Goal: Transaction & Acquisition: Purchase product/service

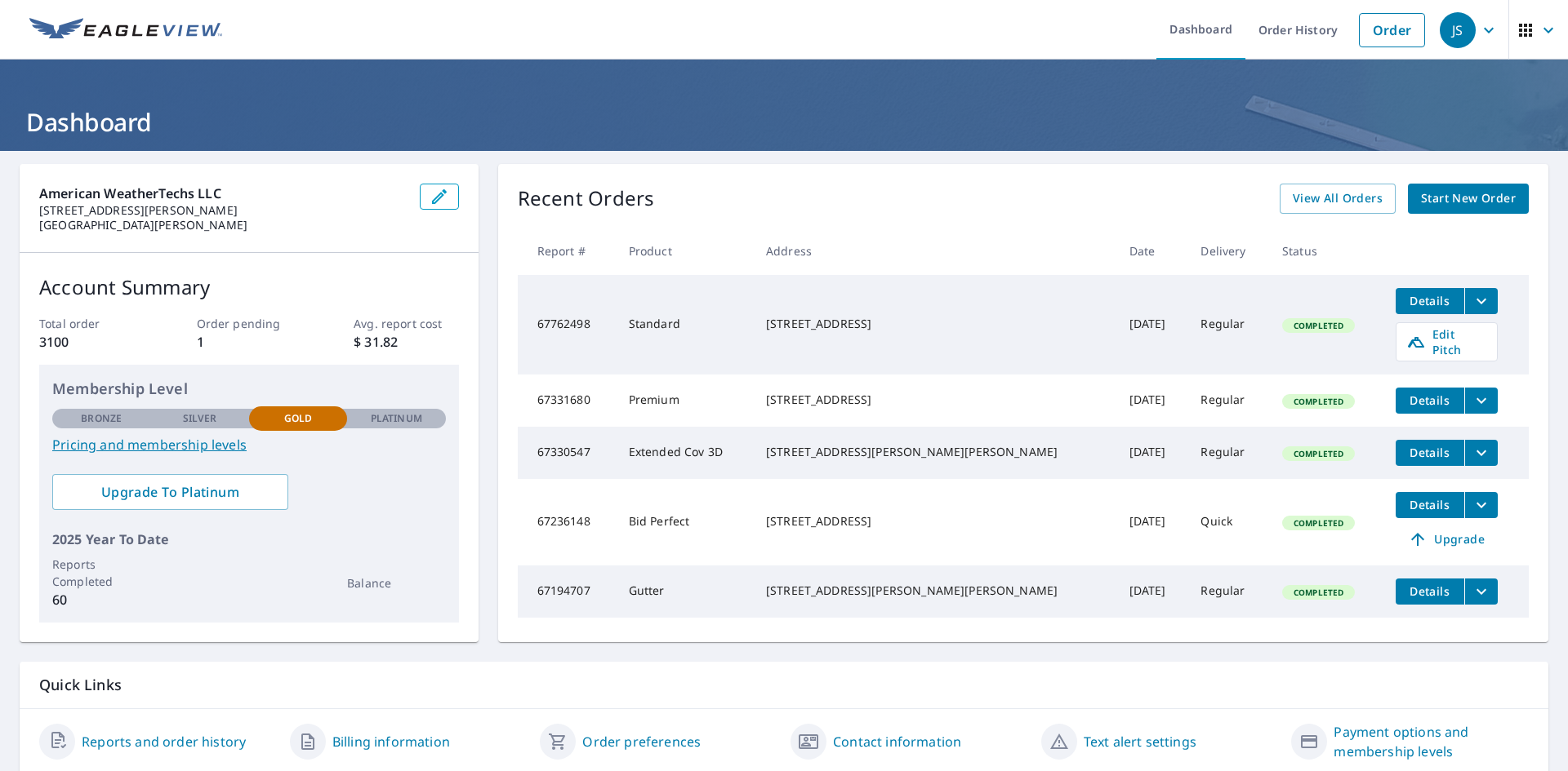
click at [1472, 195] on span "Start New Order" at bounding box center [1469, 198] width 95 height 20
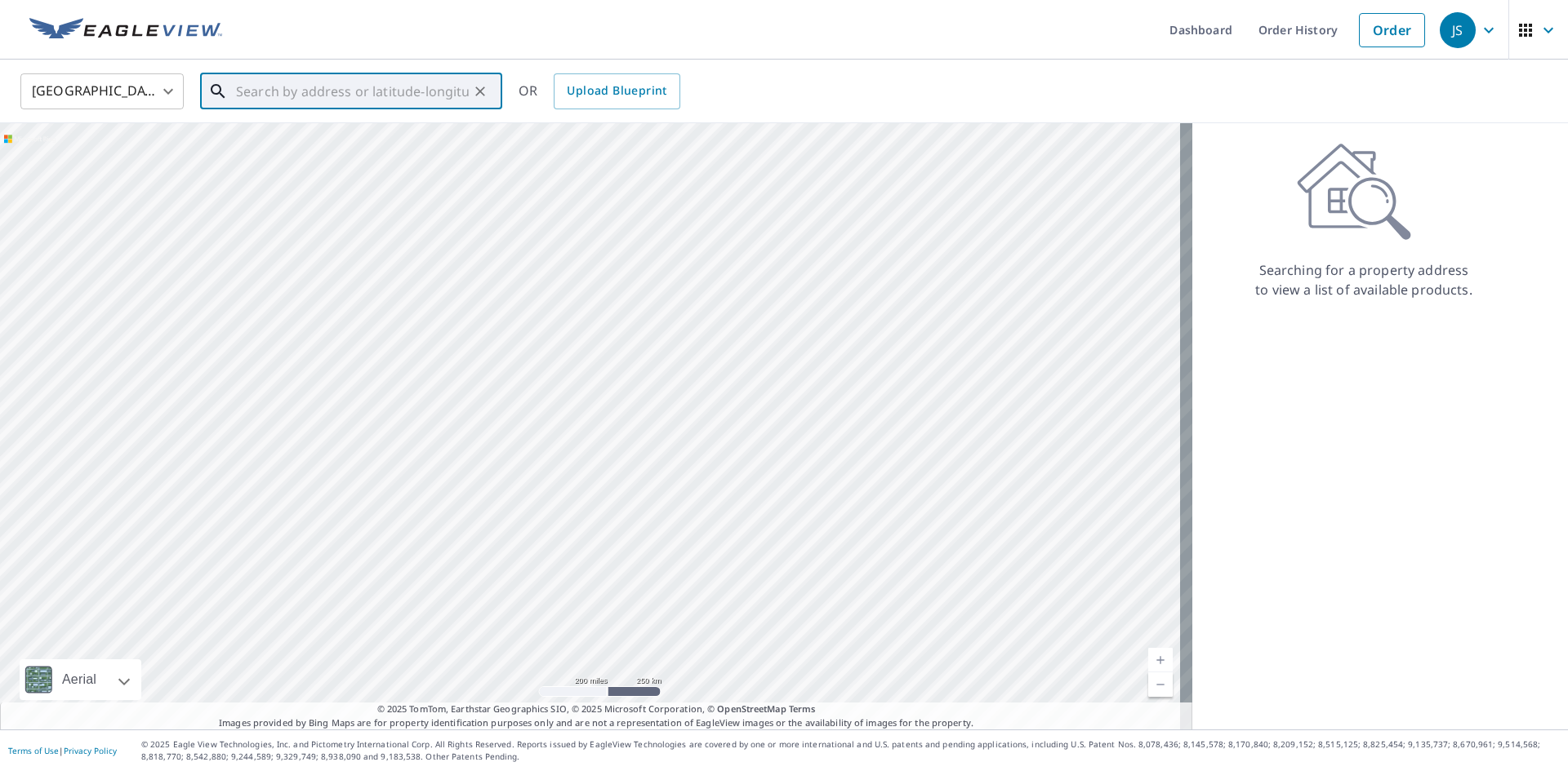
click at [348, 78] on input "text" at bounding box center [353, 91] width 233 height 46
click at [377, 156] on p "[GEOGRAPHIC_DATA]" at bounding box center [361, 156] width 256 height 17
type input "[STREET_ADDRESS][PERSON_NAME]"
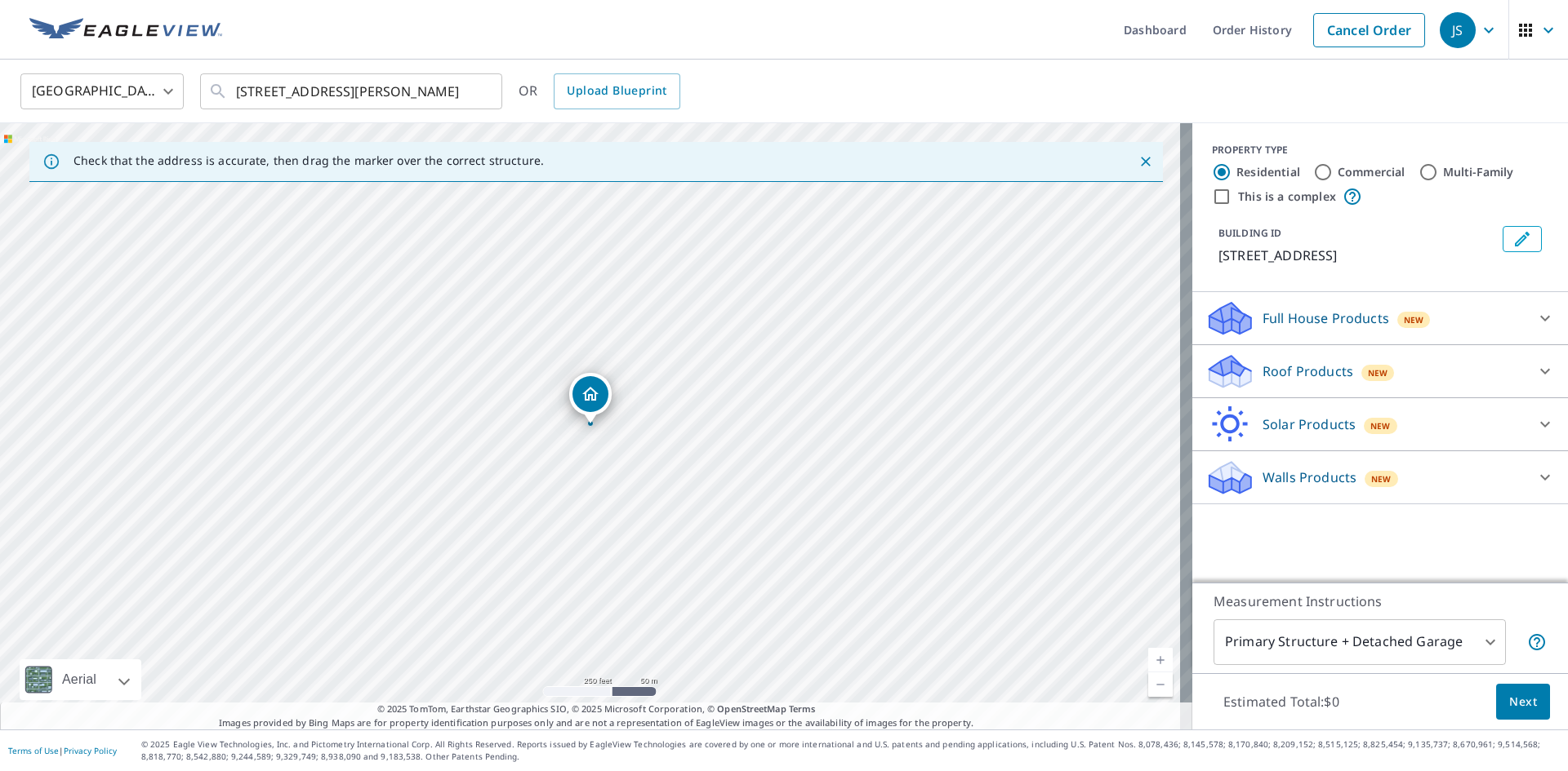
click at [1371, 380] on div "Roof Products New" at bounding box center [1366, 372] width 321 height 39
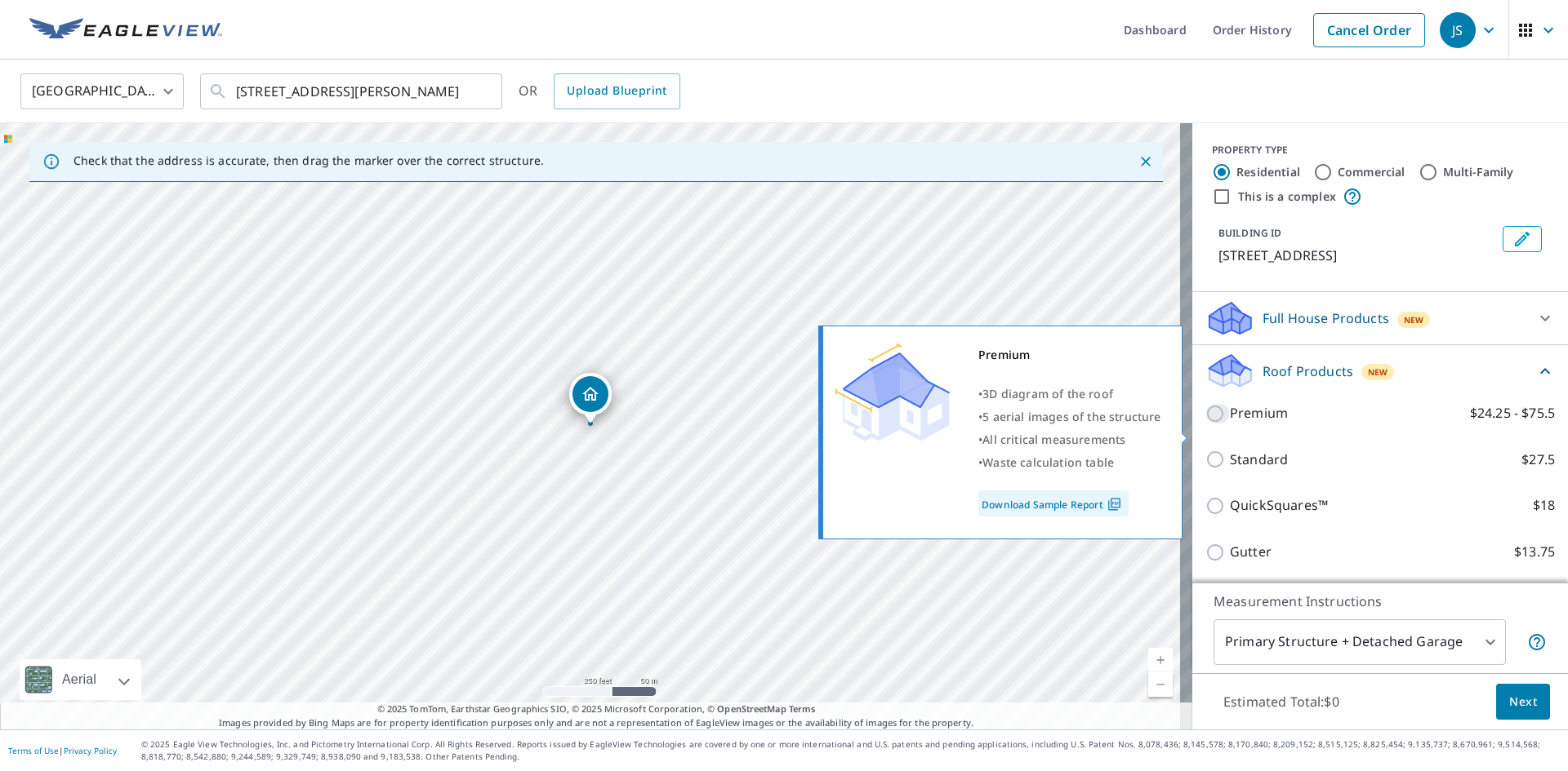
click at [1206, 423] on input "Premium $24.25 - $75.5" at bounding box center [1217, 414] width 24 height 19
checkbox input "true"
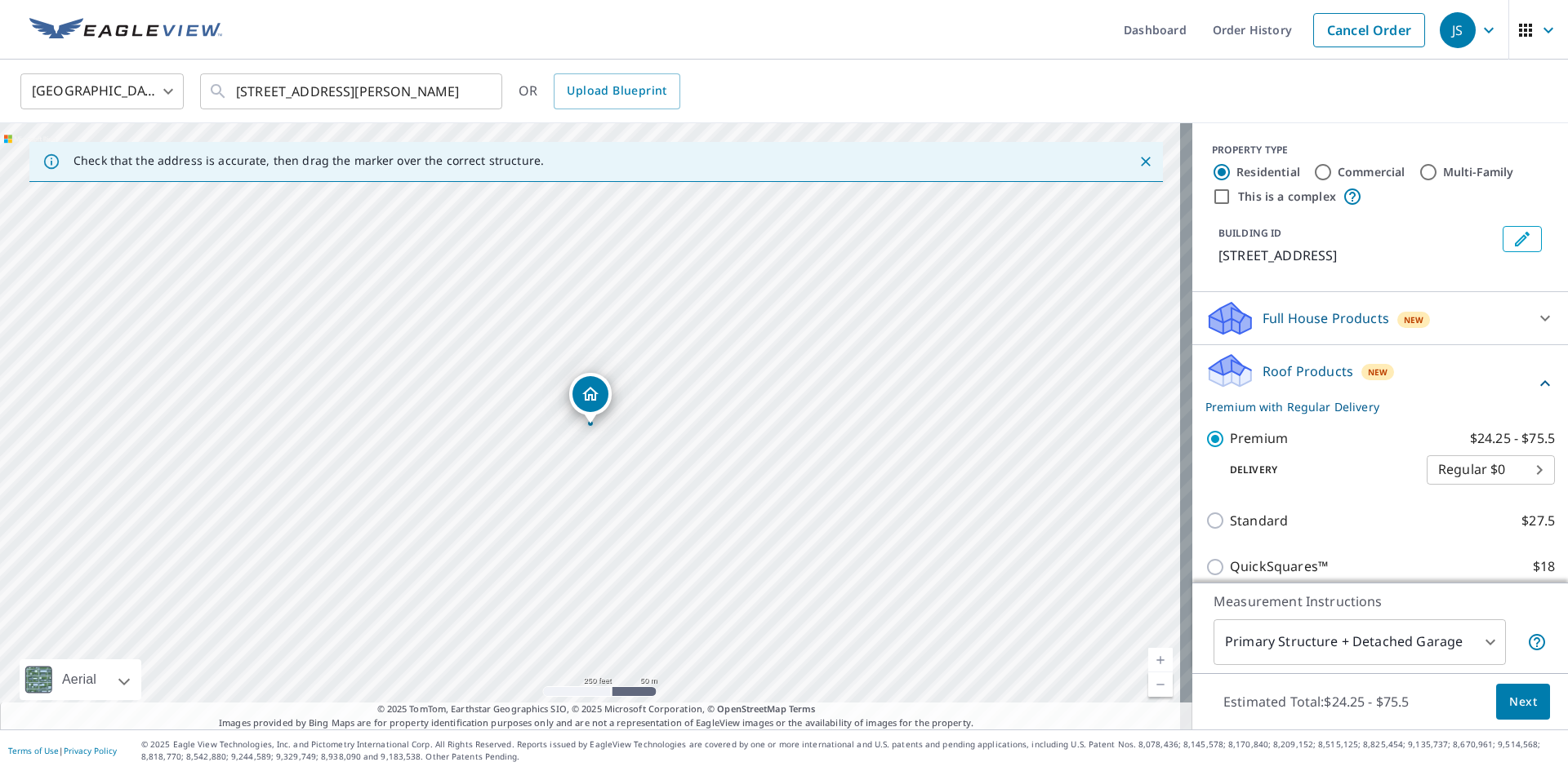
click at [1490, 487] on body "JS JS Dashboard Order History Cancel Order JS [GEOGRAPHIC_DATA] [GEOGRAPHIC_DAT…" at bounding box center [784, 386] width 1568 height 771
click at [1463, 375] on div at bounding box center [784, 386] width 1568 height 771
click at [1213, 197] on input "This is a complex" at bounding box center [1221, 196] width 19 height 19
checkbox input "true"
radio input "false"
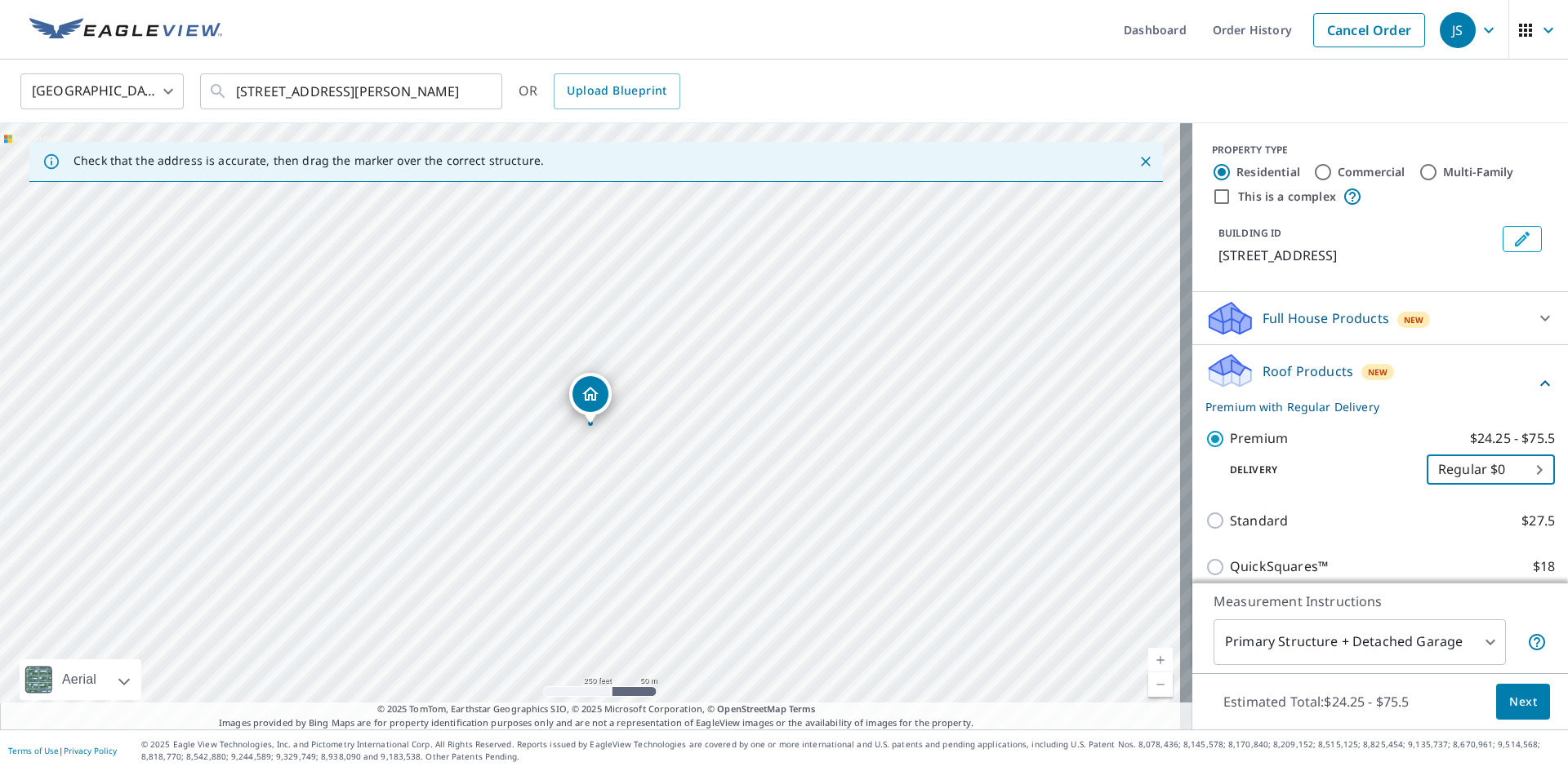
radio input "true"
type input "4"
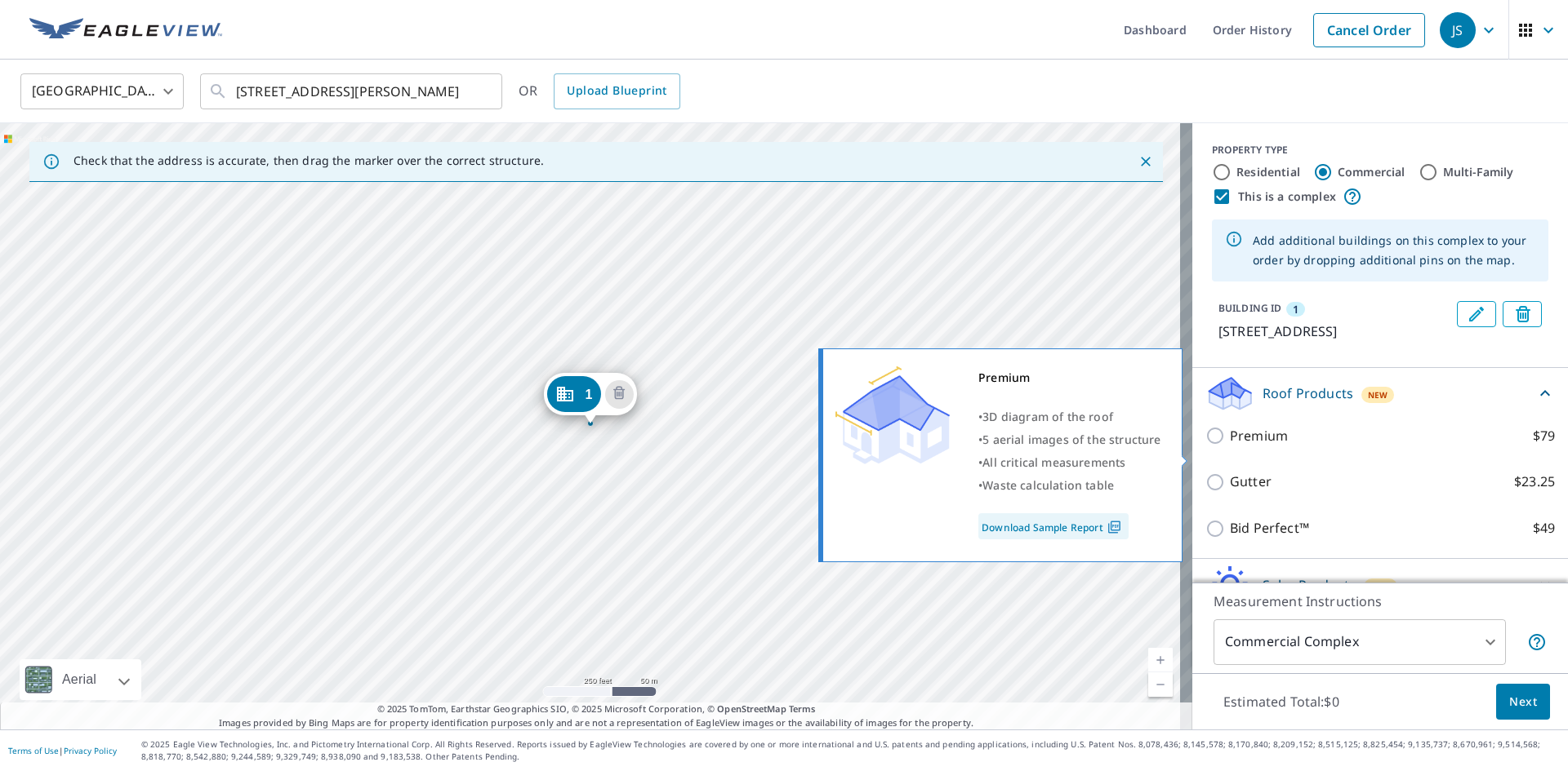
click at [1206, 446] on input "Premium $79" at bounding box center [1217, 436] width 24 height 19
checkbox input "true"
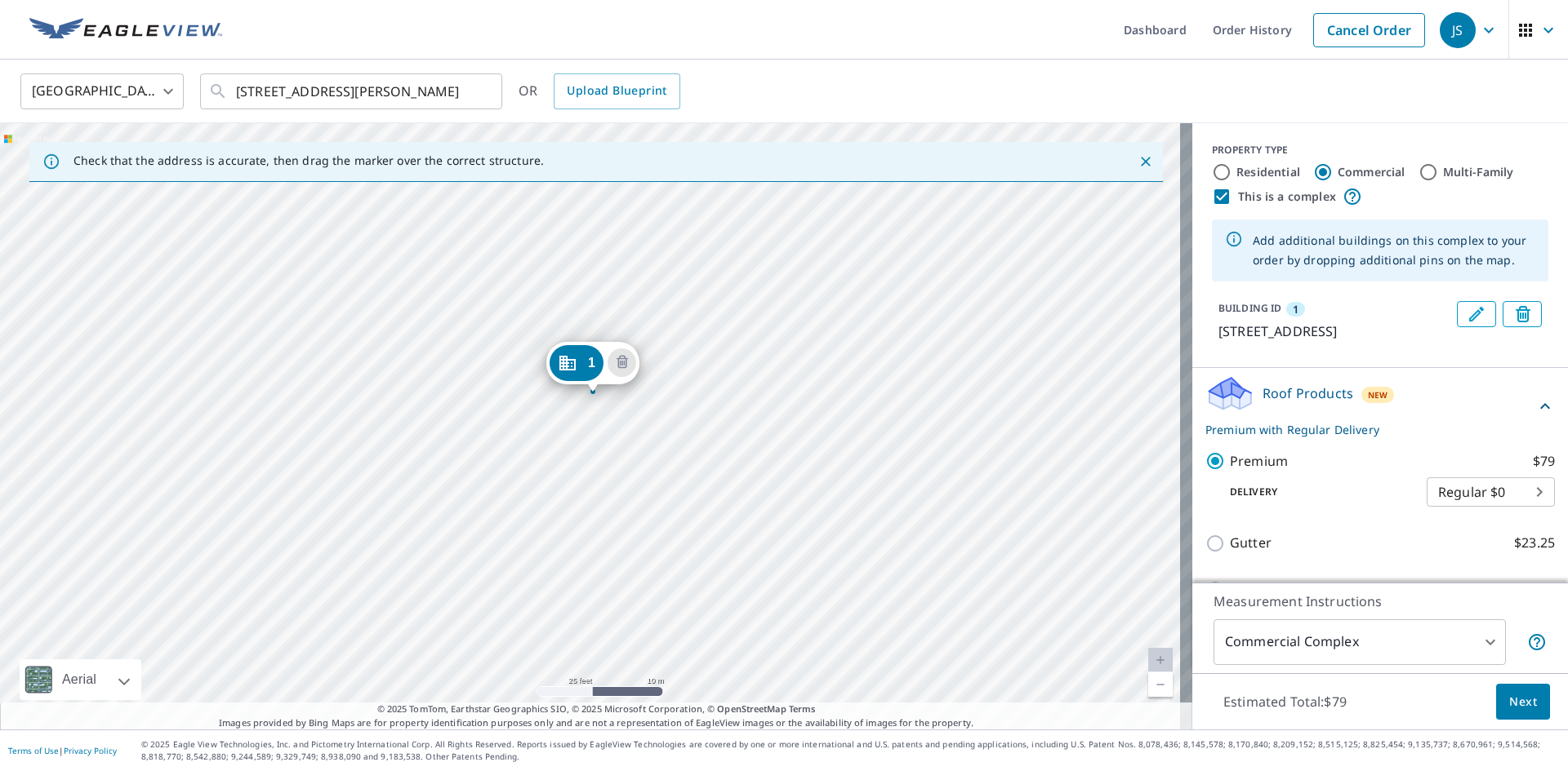
click at [1211, 193] on input "This is a complex" at bounding box center [1221, 196] width 19 height 19
checkbox input "false"
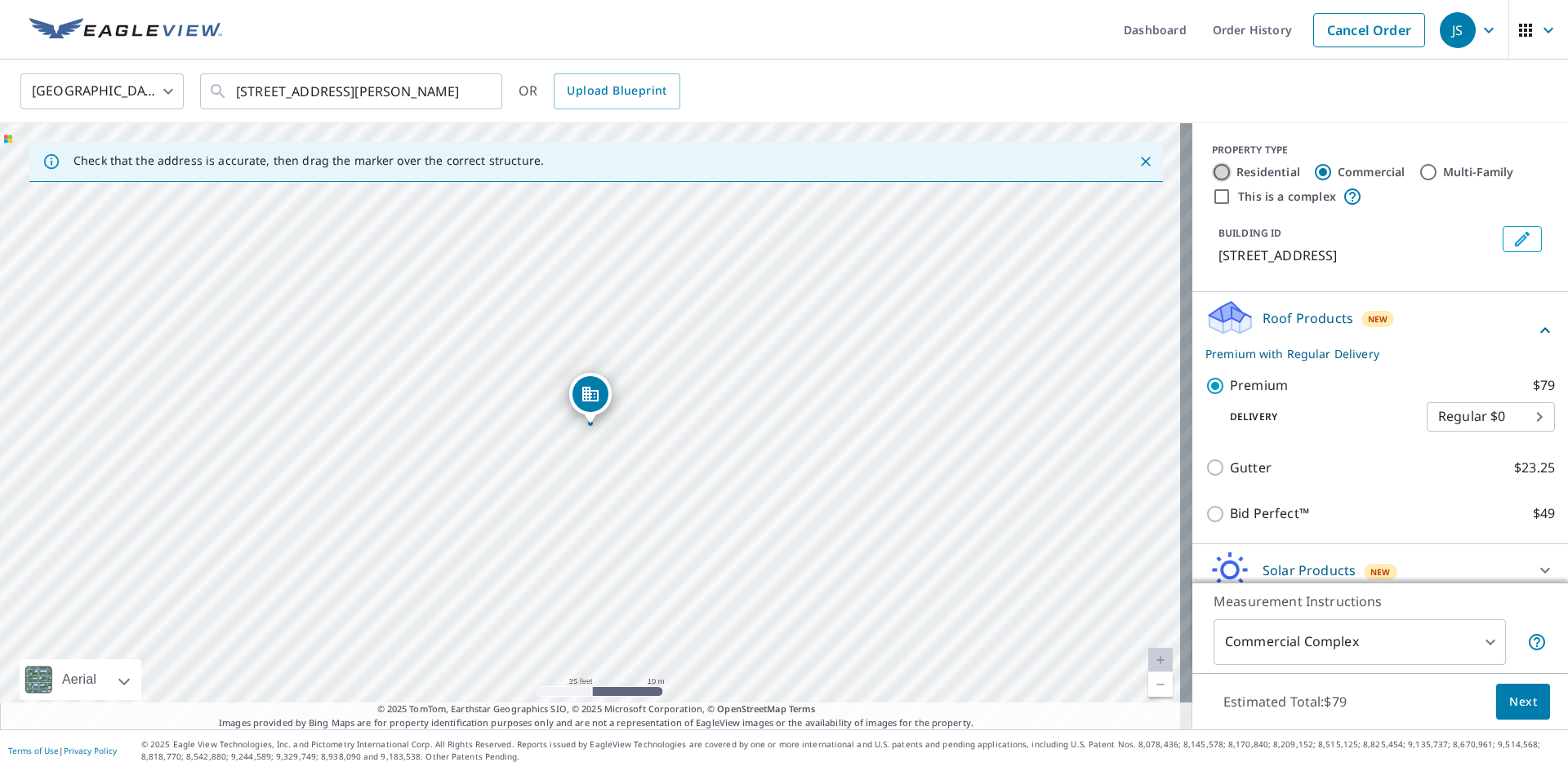
click at [1211, 172] on input "Residential" at bounding box center [1221, 172] width 19 height 19
radio input "true"
type input "1"
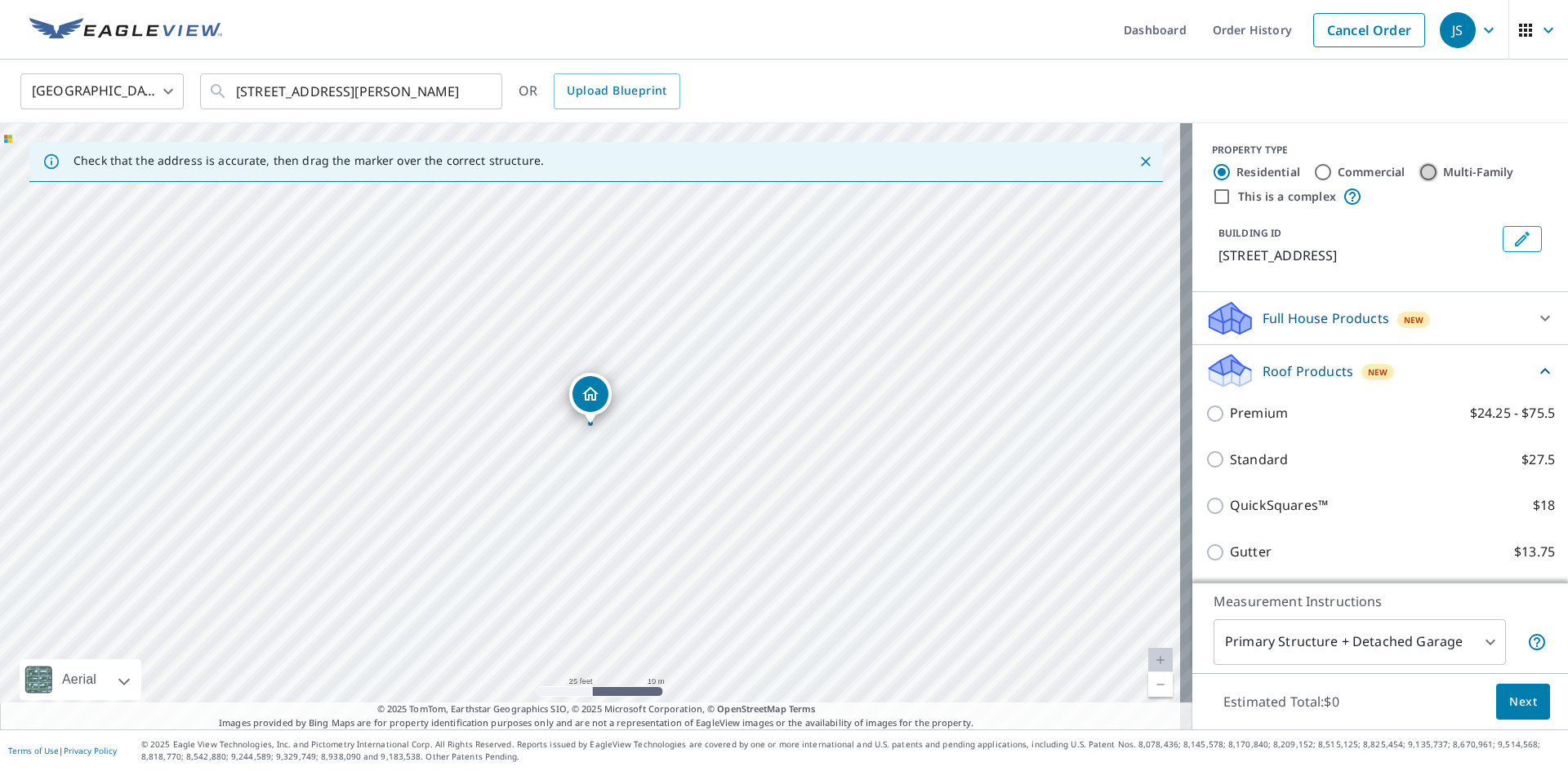
click at [1418, 172] on input "Multi-Family" at bounding box center [1428, 172] width 19 height 19
radio input "true"
type input "2"
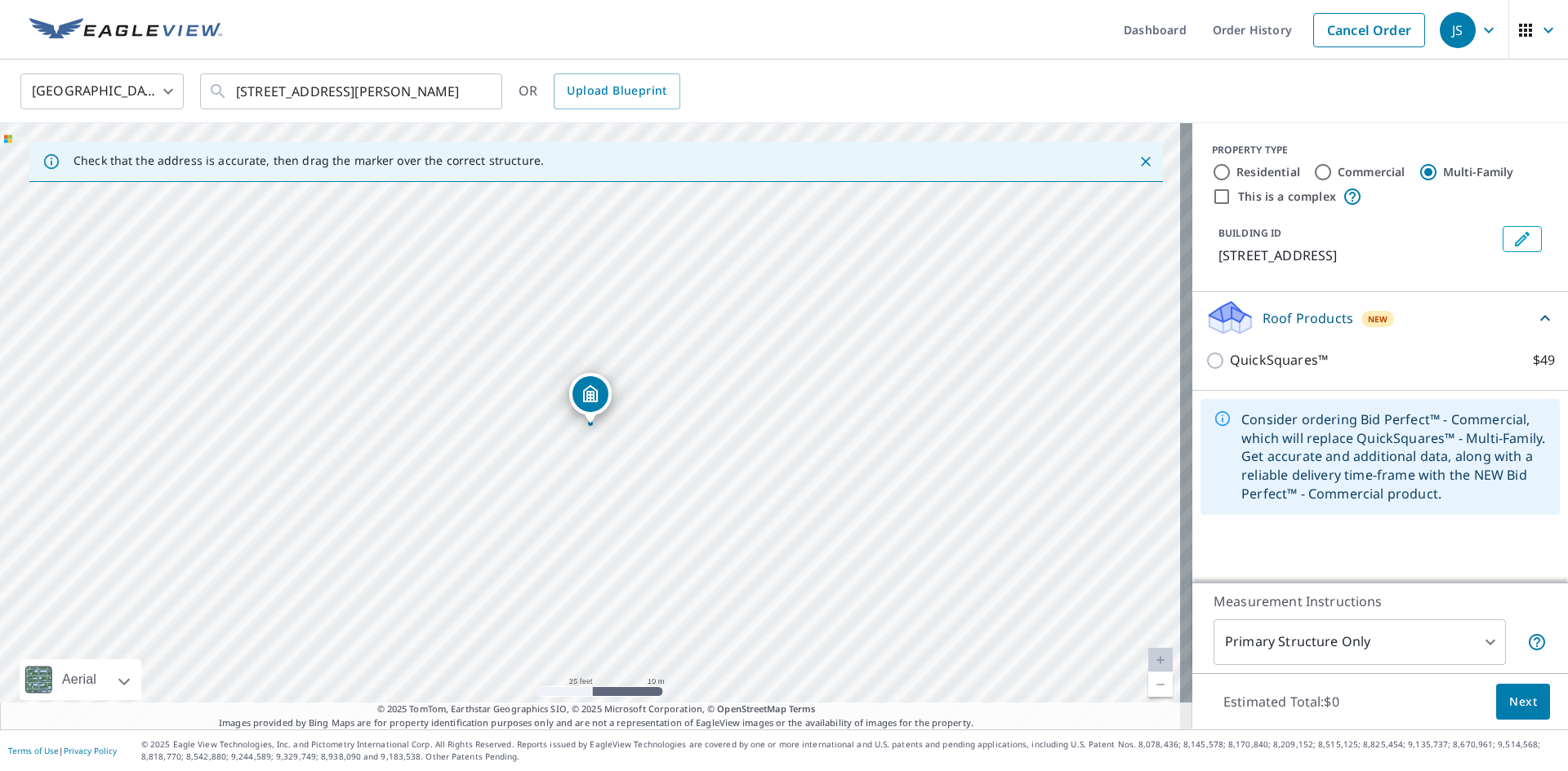
click at [1200, 171] on div "PROPERTY TYPE Residential Commercial Multi-Family This is a complex BUILDING ID…" at bounding box center [1380, 208] width 376 height 169
click at [1211, 171] on input "Residential" at bounding box center [1221, 172] width 19 height 19
radio input "true"
type input "1"
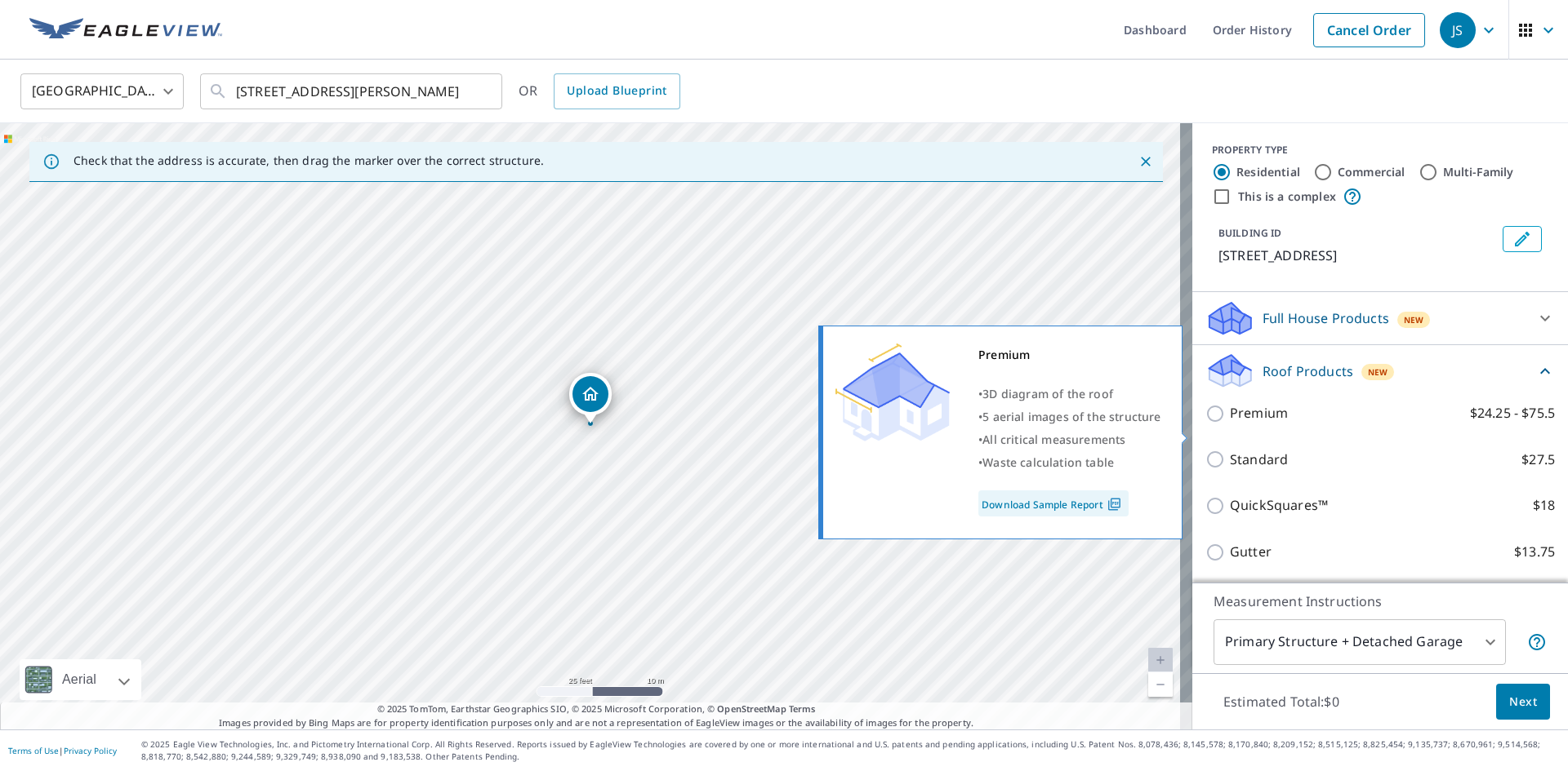
click at [1206, 423] on input "Premium $24.25 - $75.5" at bounding box center [1217, 414] width 24 height 19
checkbox input "true"
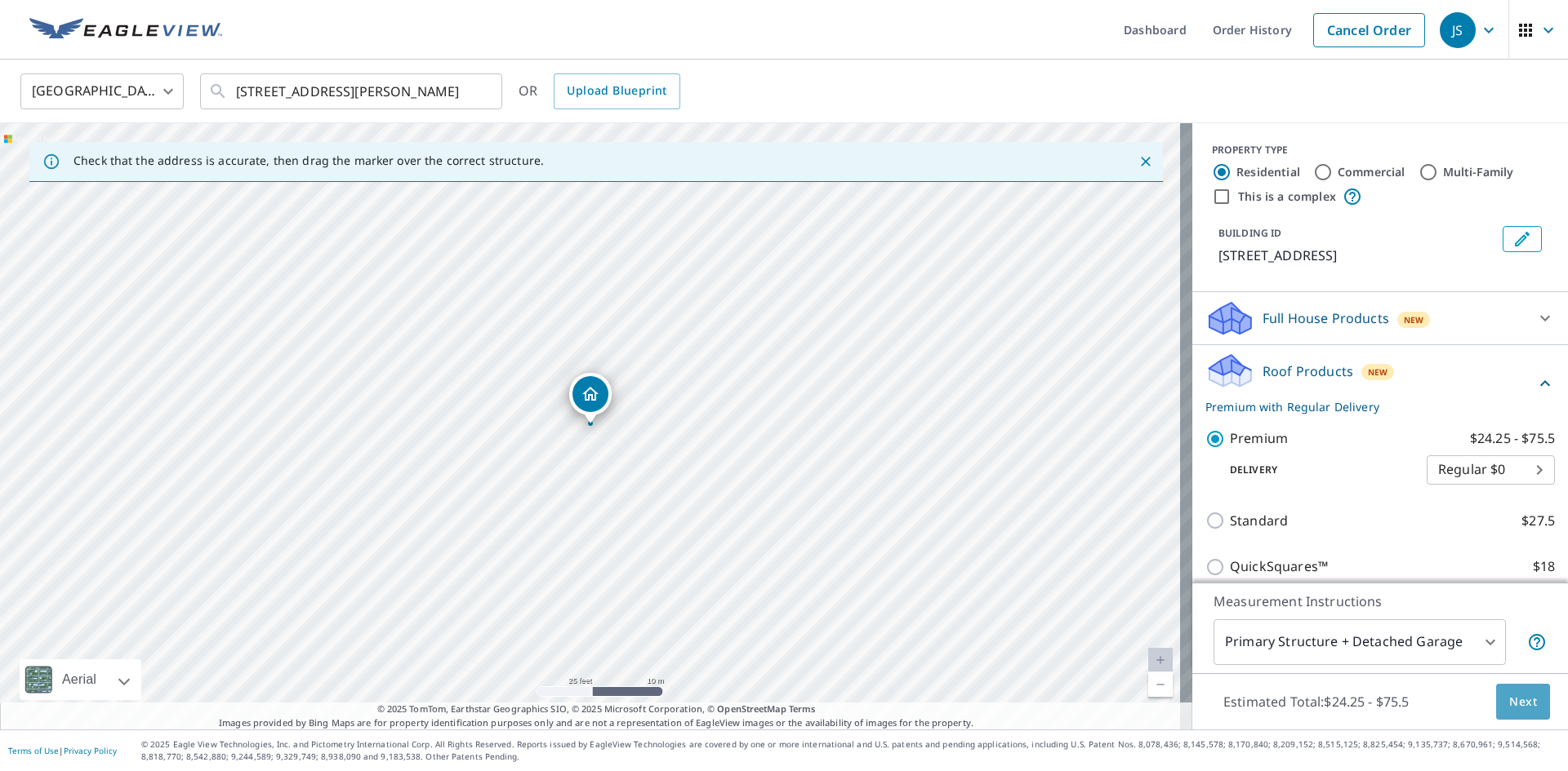
click at [1512, 694] on span "Next" at bounding box center [1522, 702] width 28 height 20
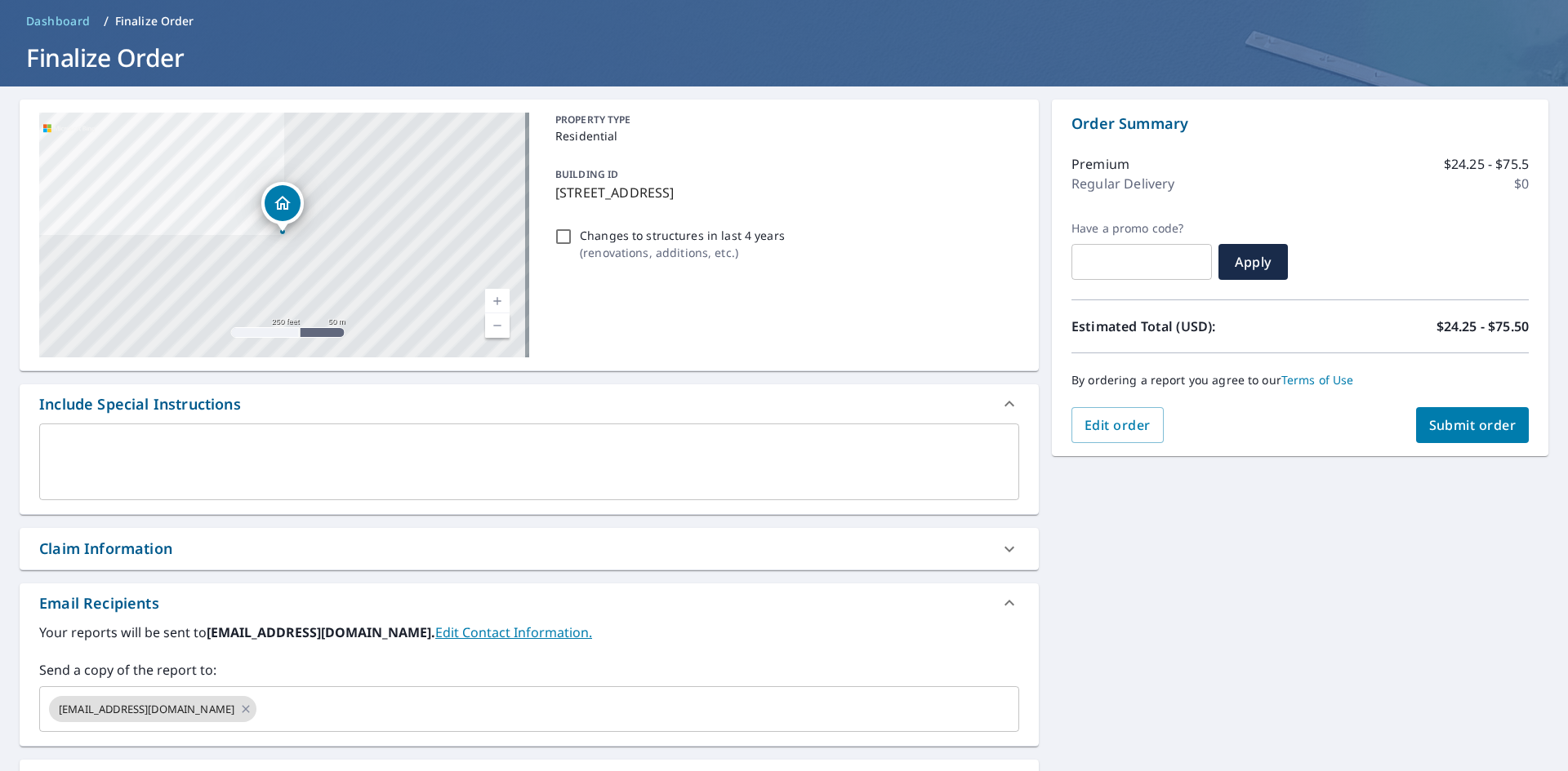
scroll to position [163, 0]
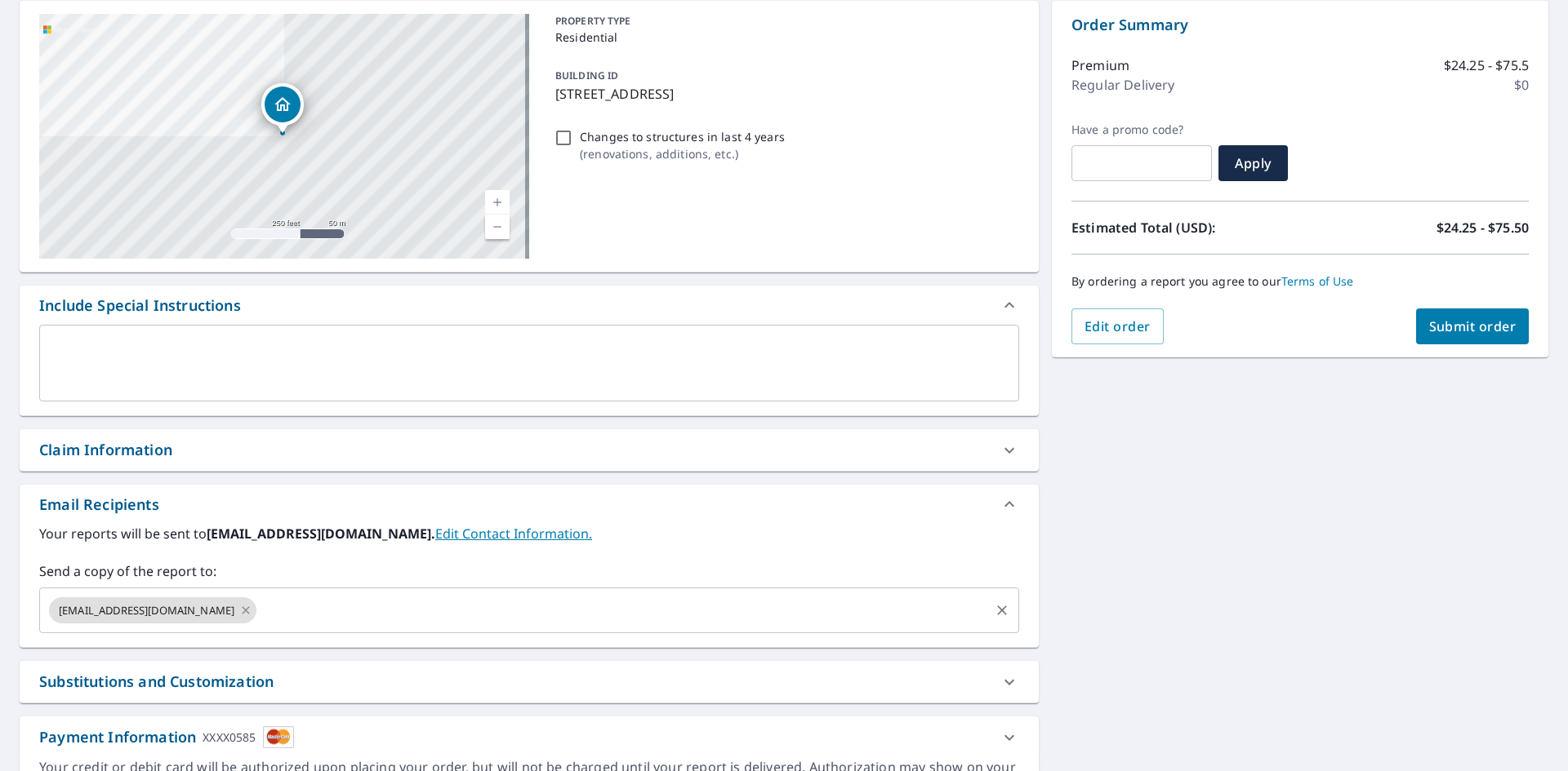
click at [243, 610] on icon at bounding box center [247, 611] width 8 height 8
checkbox input "true"
click at [187, 610] on input "text" at bounding box center [517, 611] width 940 height 31
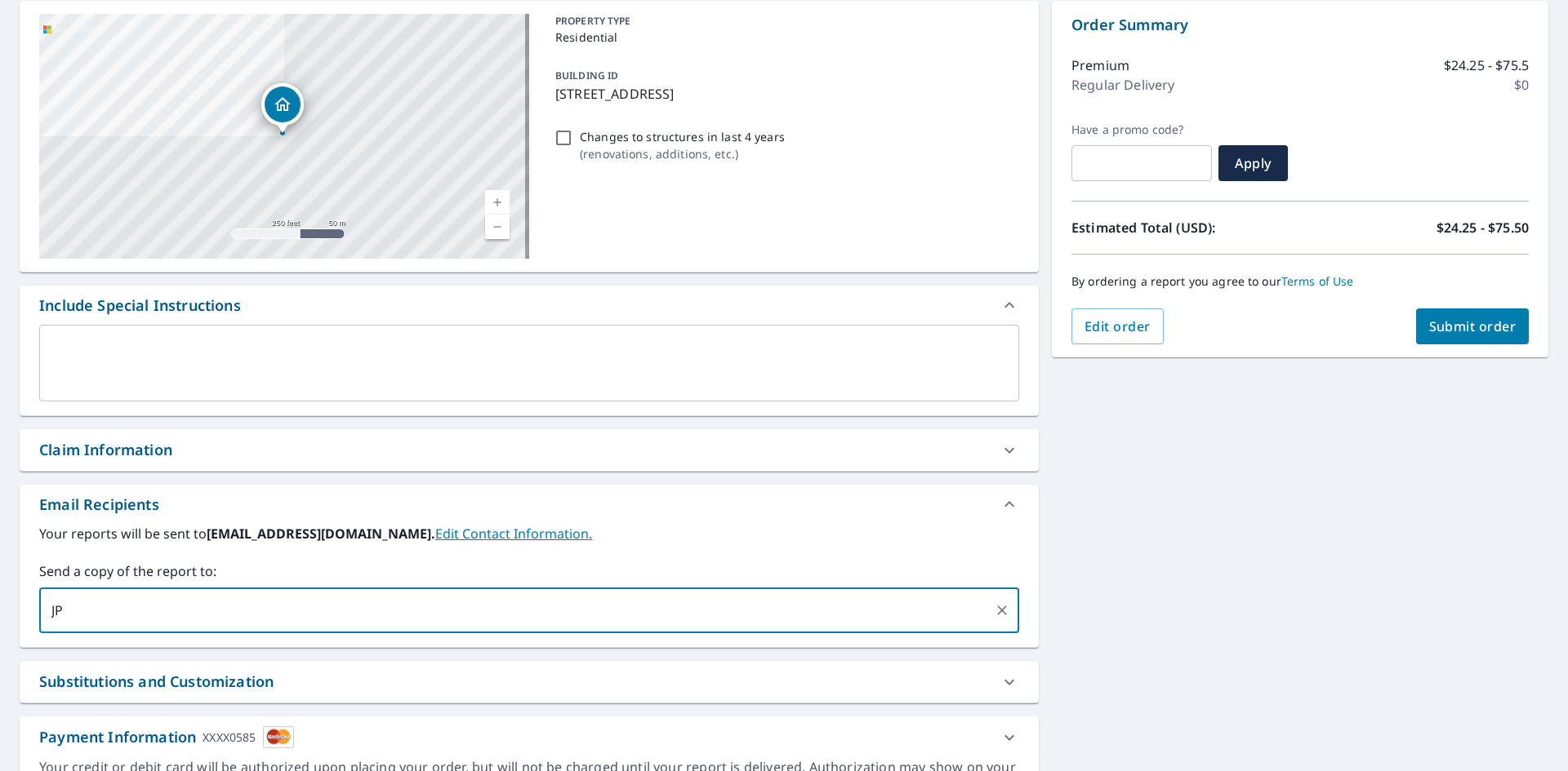
type input "J"
type input "[EMAIL_ADDRESS][DOMAIN_NAME]"
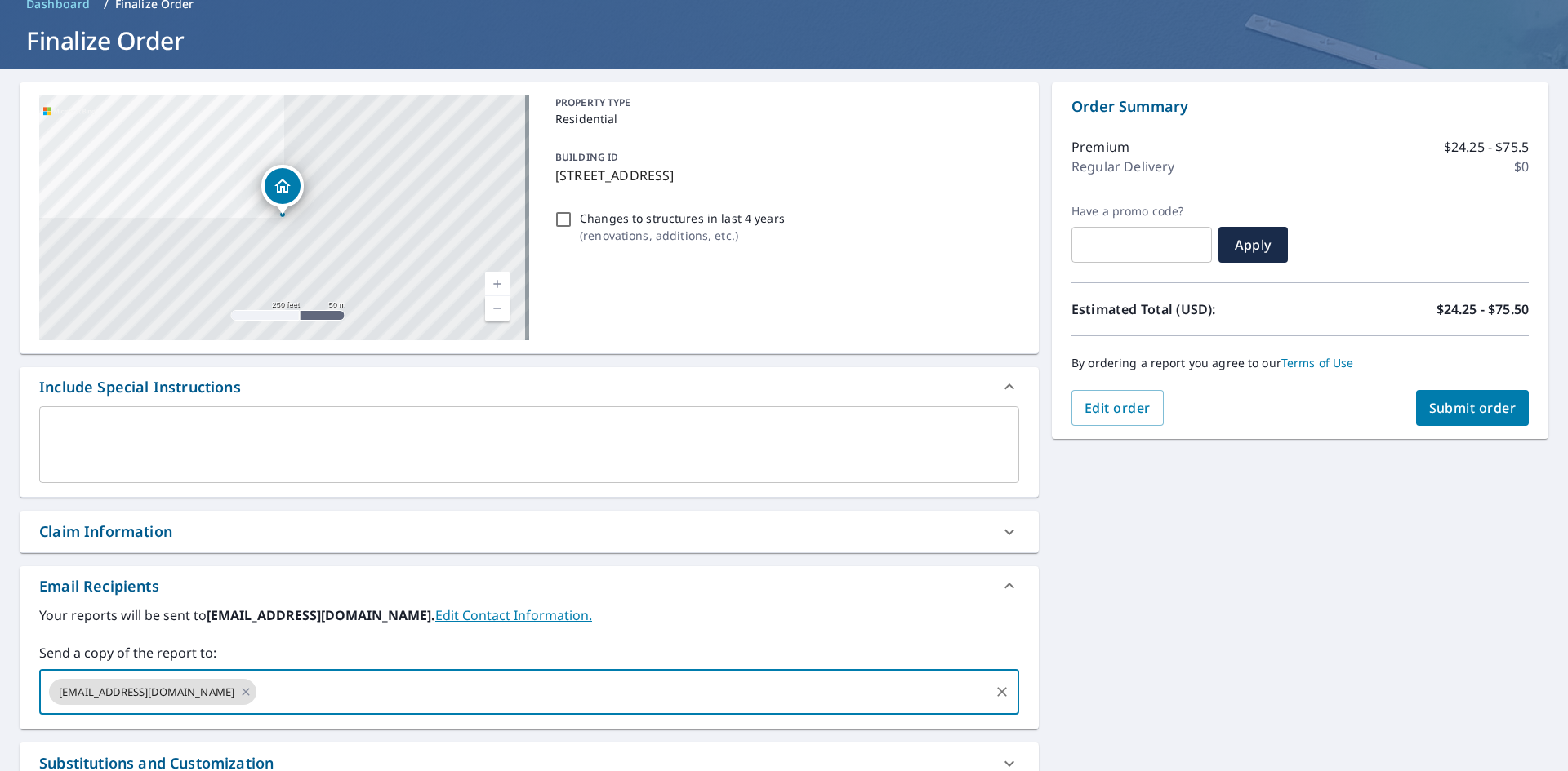
click at [1457, 402] on span "Submit order" at bounding box center [1473, 408] width 87 height 17
checkbox input "true"
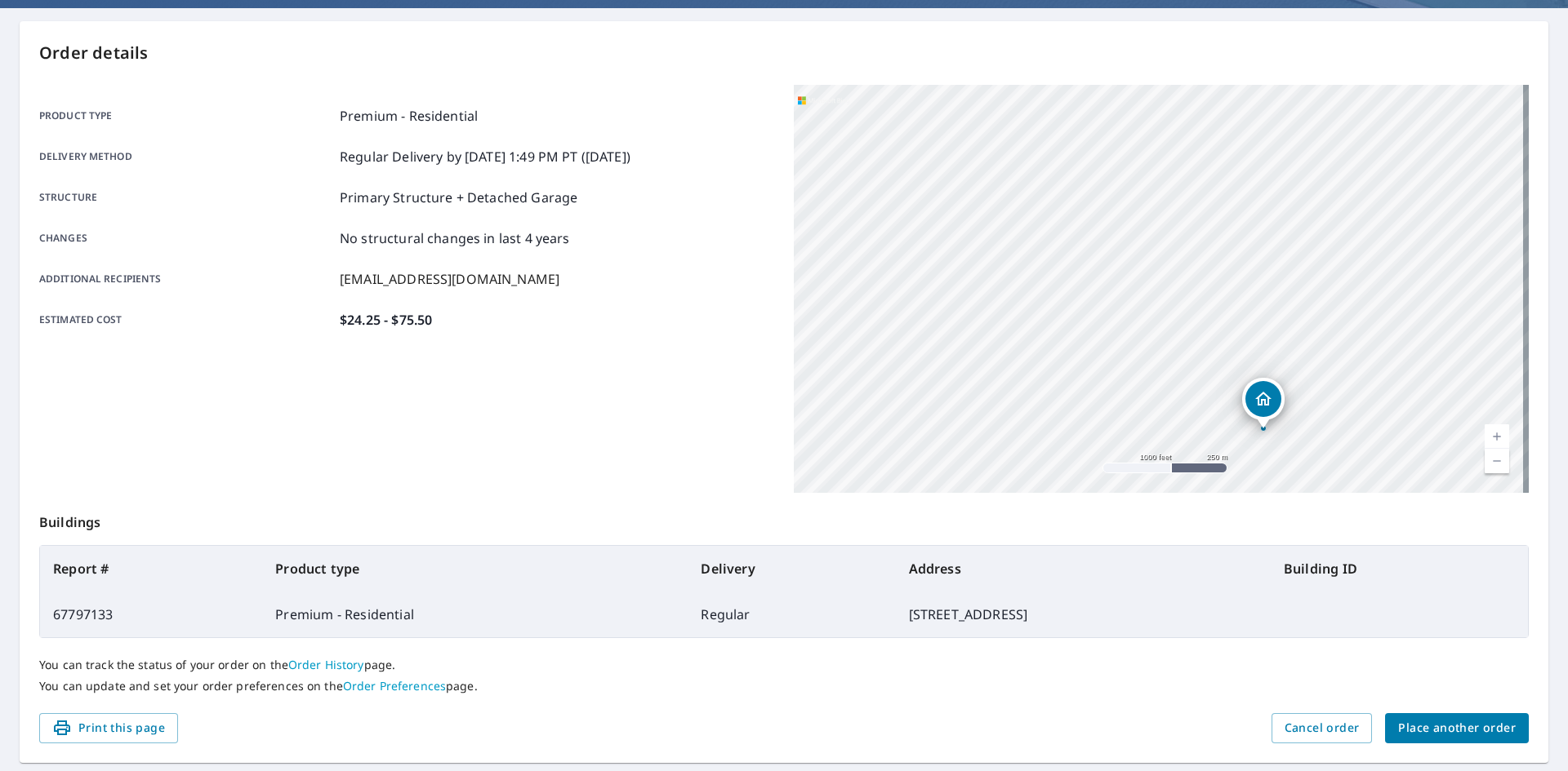
scroll to position [189, 0]
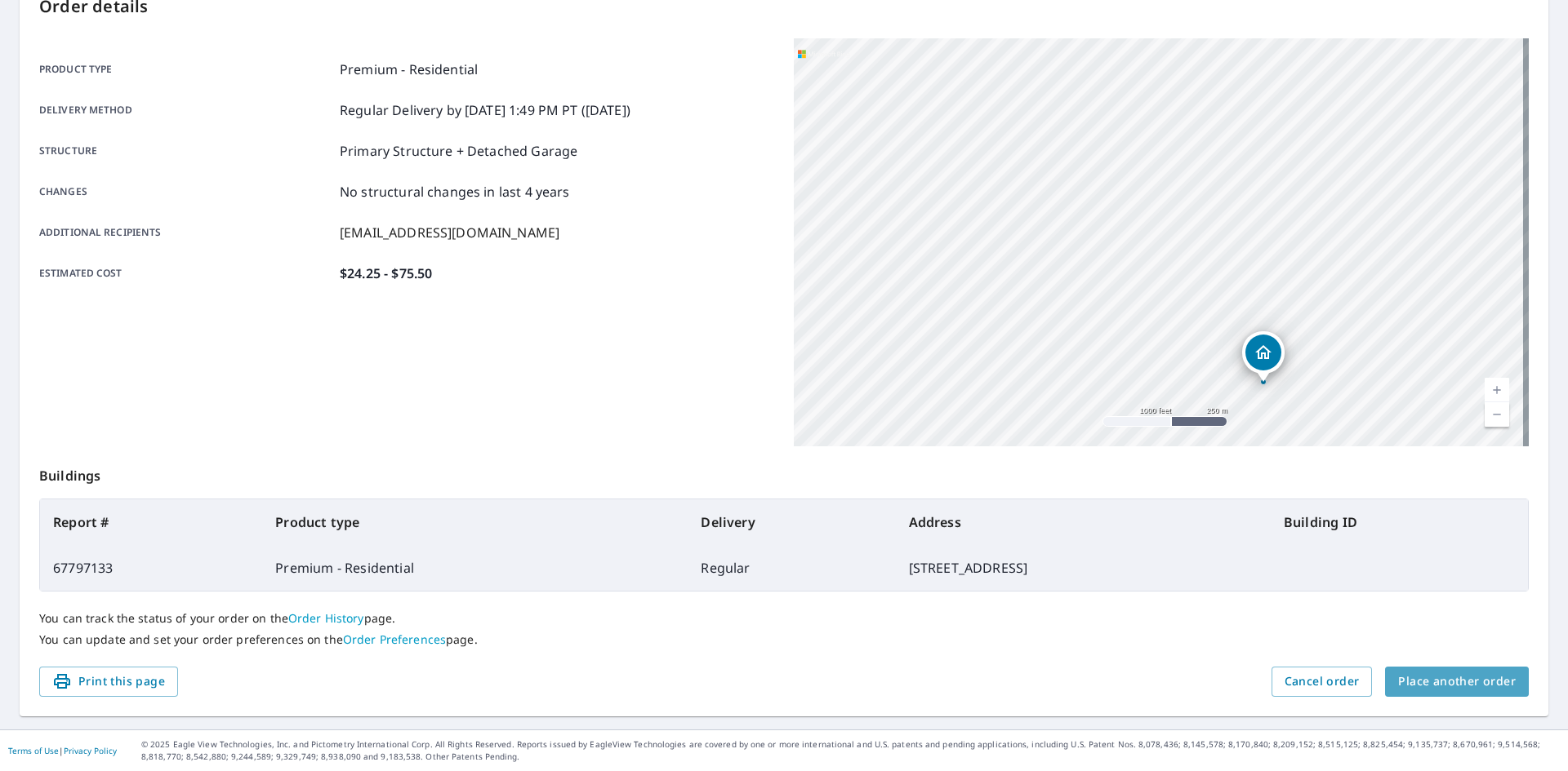
click at [1478, 677] on span "Place another order" at bounding box center [1456, 682] width 118 height 20
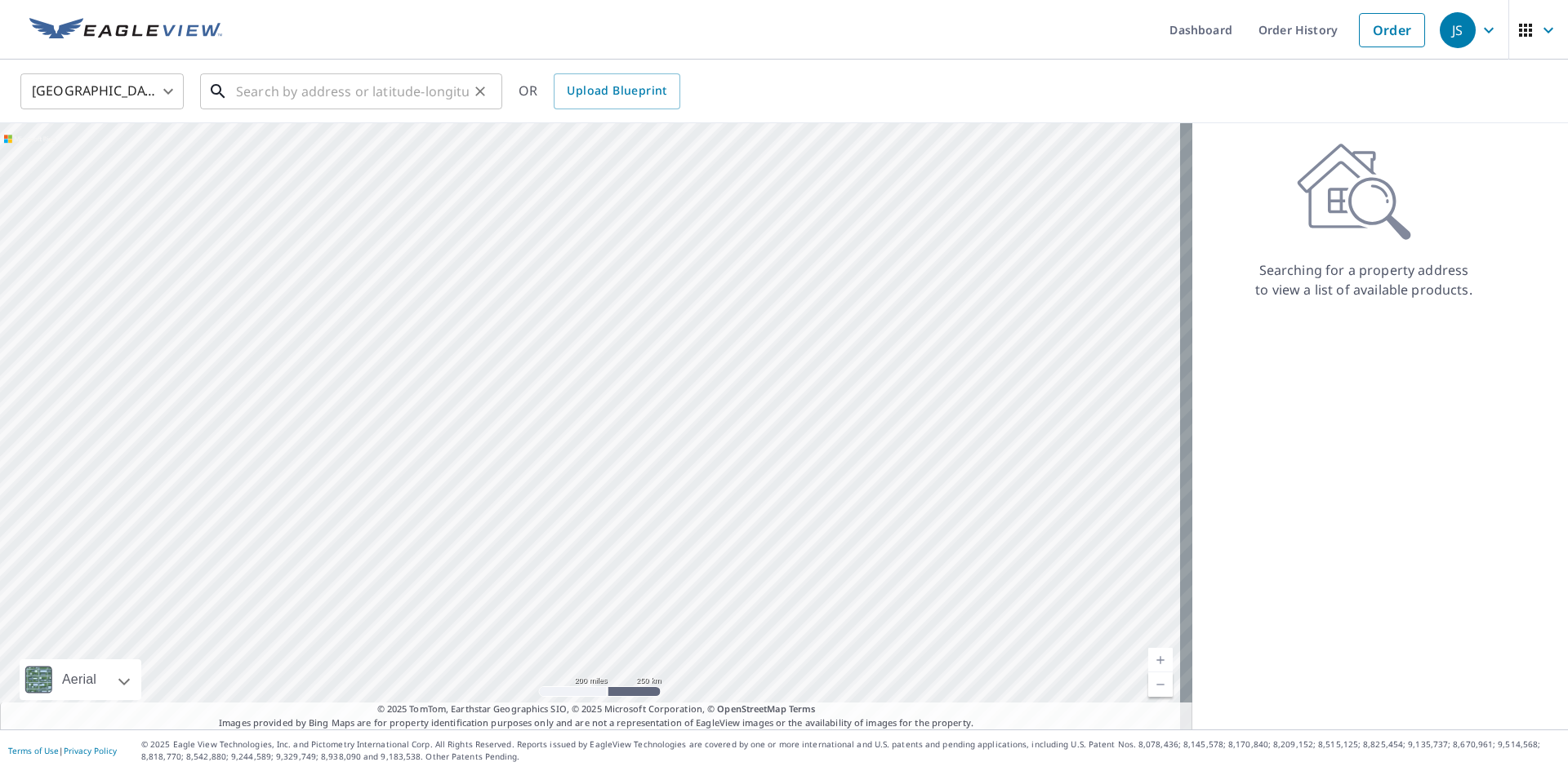
click at [335, 85] on input "text" at bounding box center [353, 91] width 233 height 46
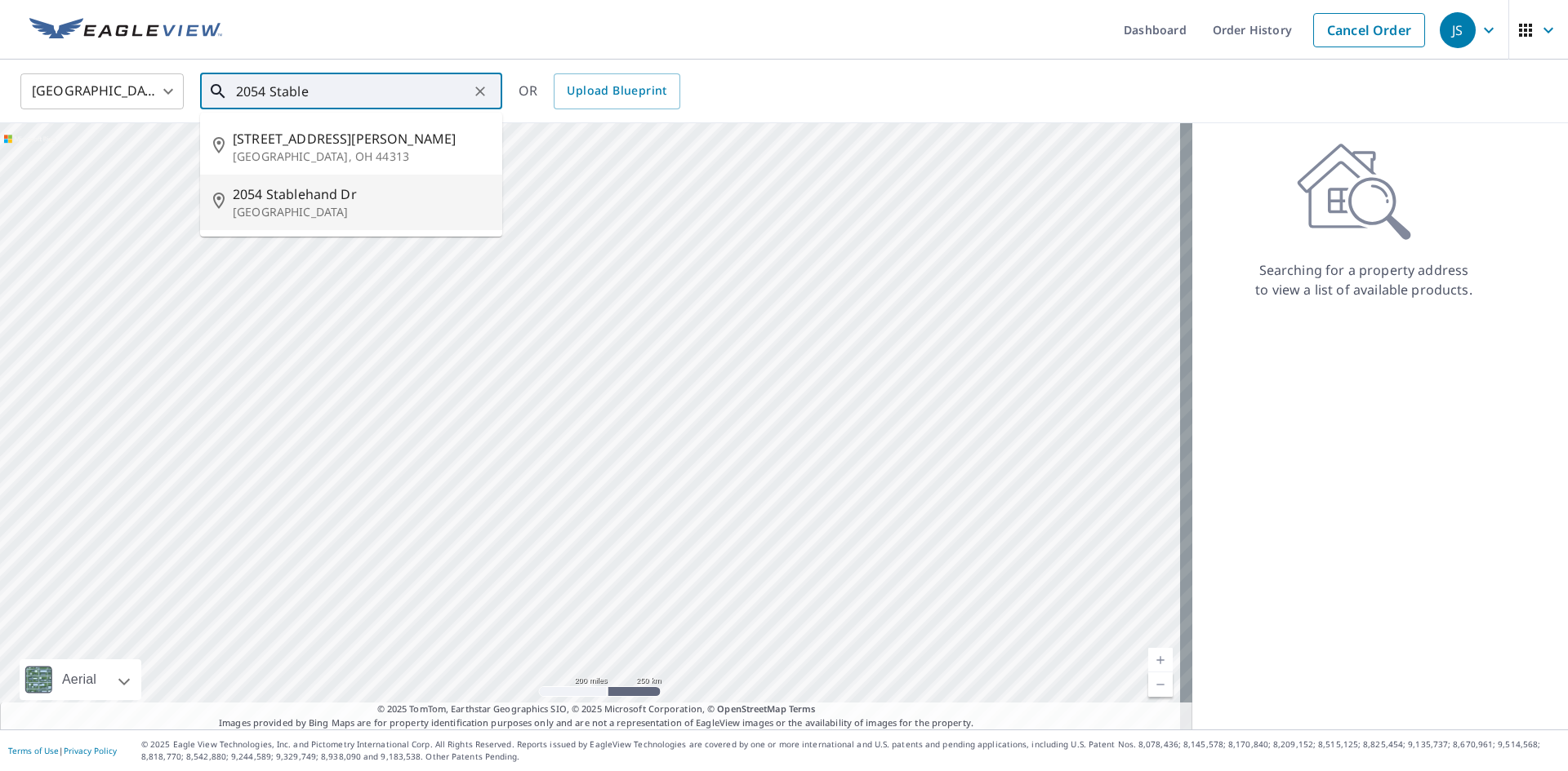
click at [300, 226] on li "[STREET_ADDRESS][PERSON_NAME]" at bounding box center [351, 202] width 302 height 55
type input "[STREET_ADDRESS][PERSON_NAME]"
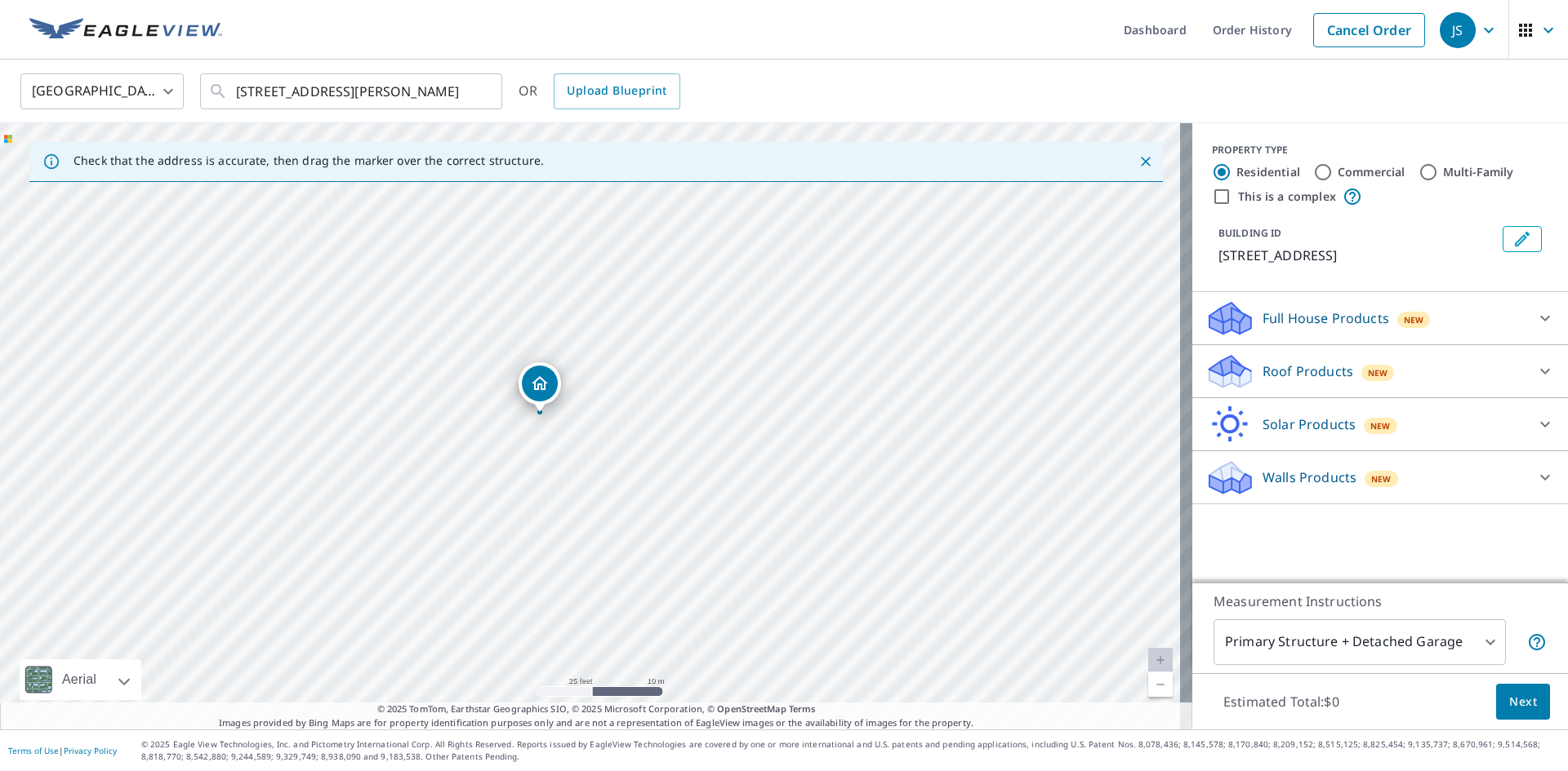
drag, startPoint x: 1382, startPoint y: 388, endPoint x: 1386, endPoint y: 402, distance: 14.6
click at [1382, 390] on div "Roof Products New" at bounding box center [1366, 372] width 321 height 39
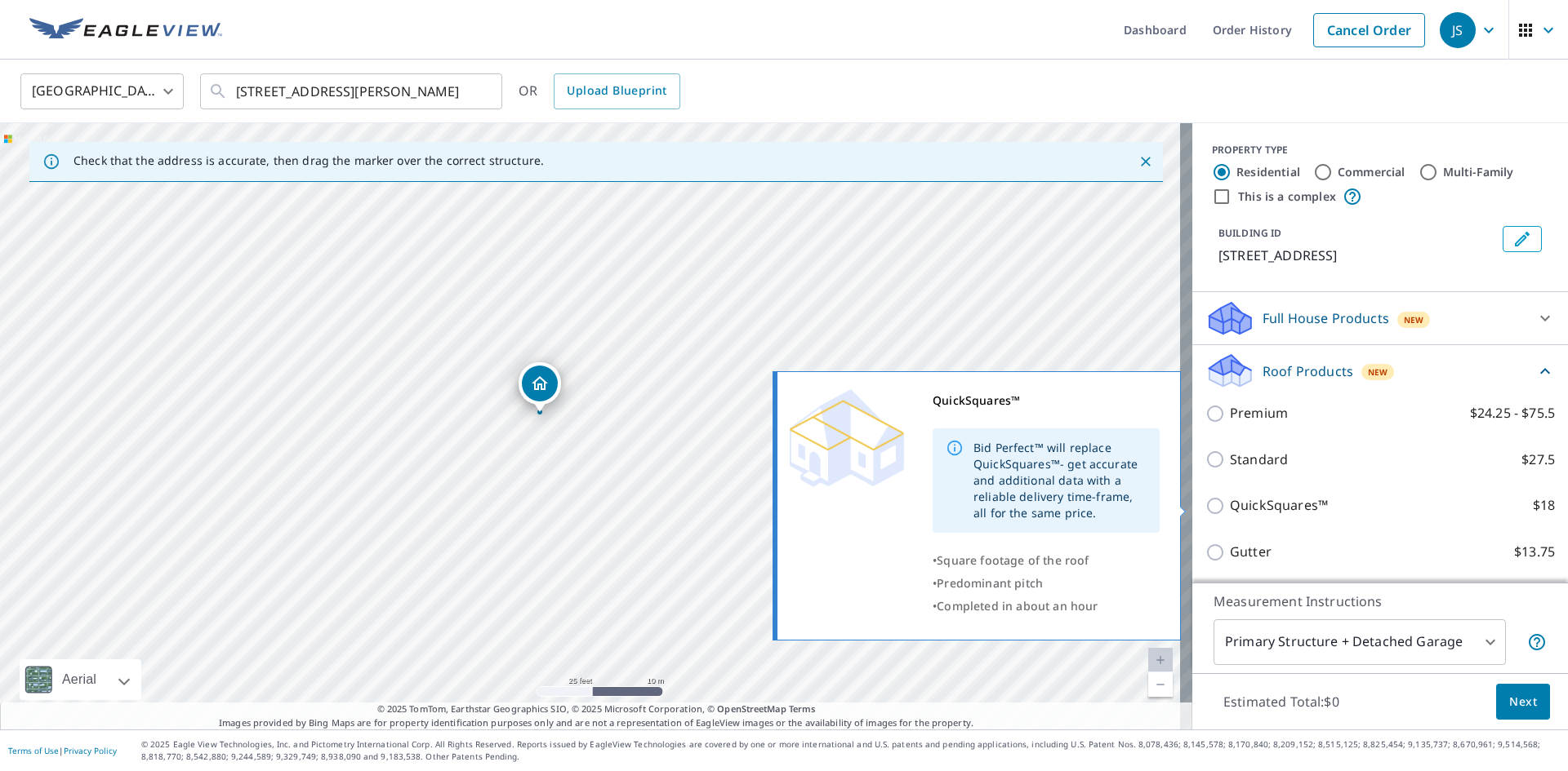
click at [1206, 504] on input "QuickSquares™ $18" at bounding box center [1217, 506] width 24 height 19
checkbox input "true"
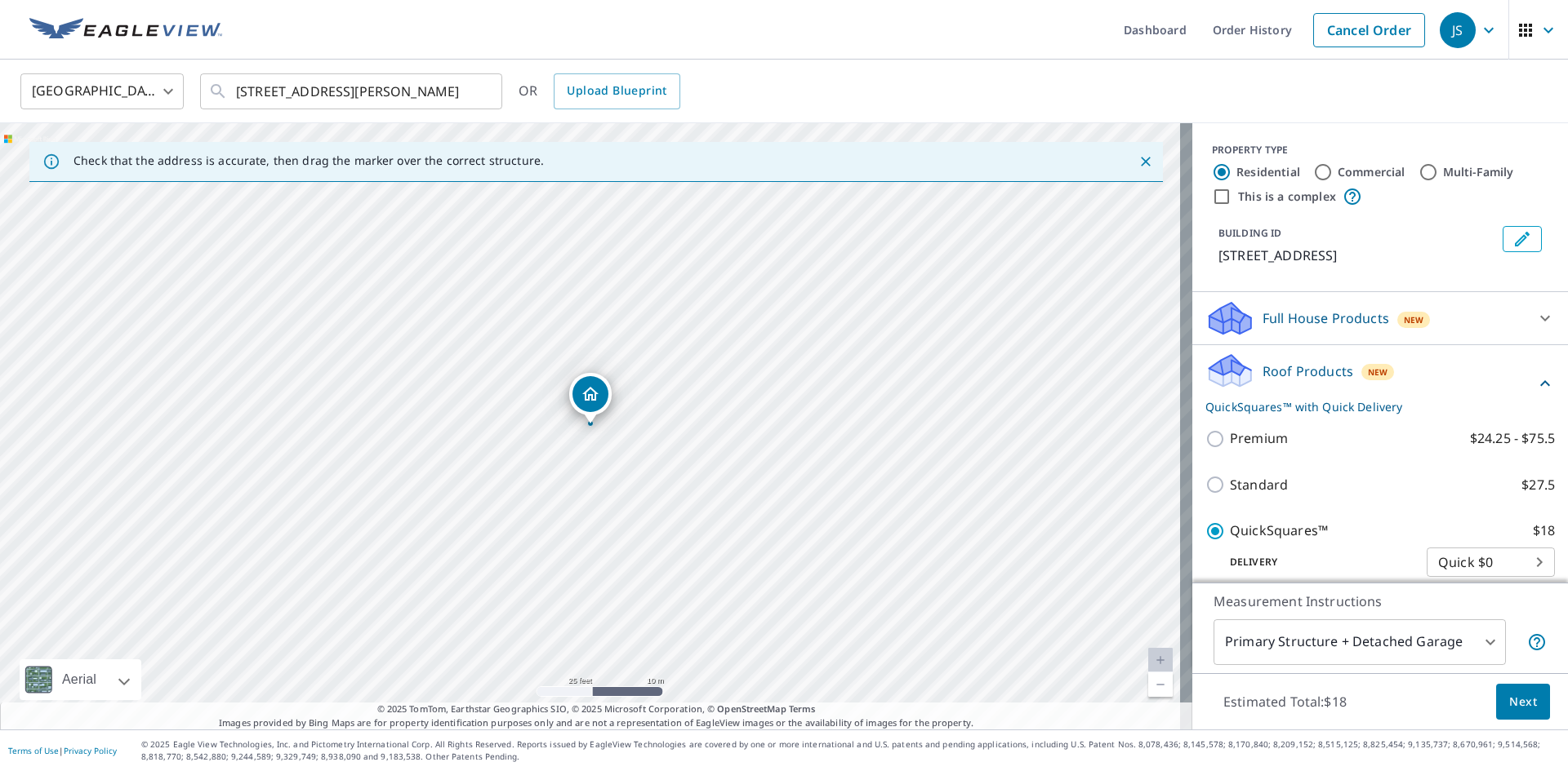
click at [1514, 701] on span "Next" at bounding box center [1522, 702] width 28 height 20
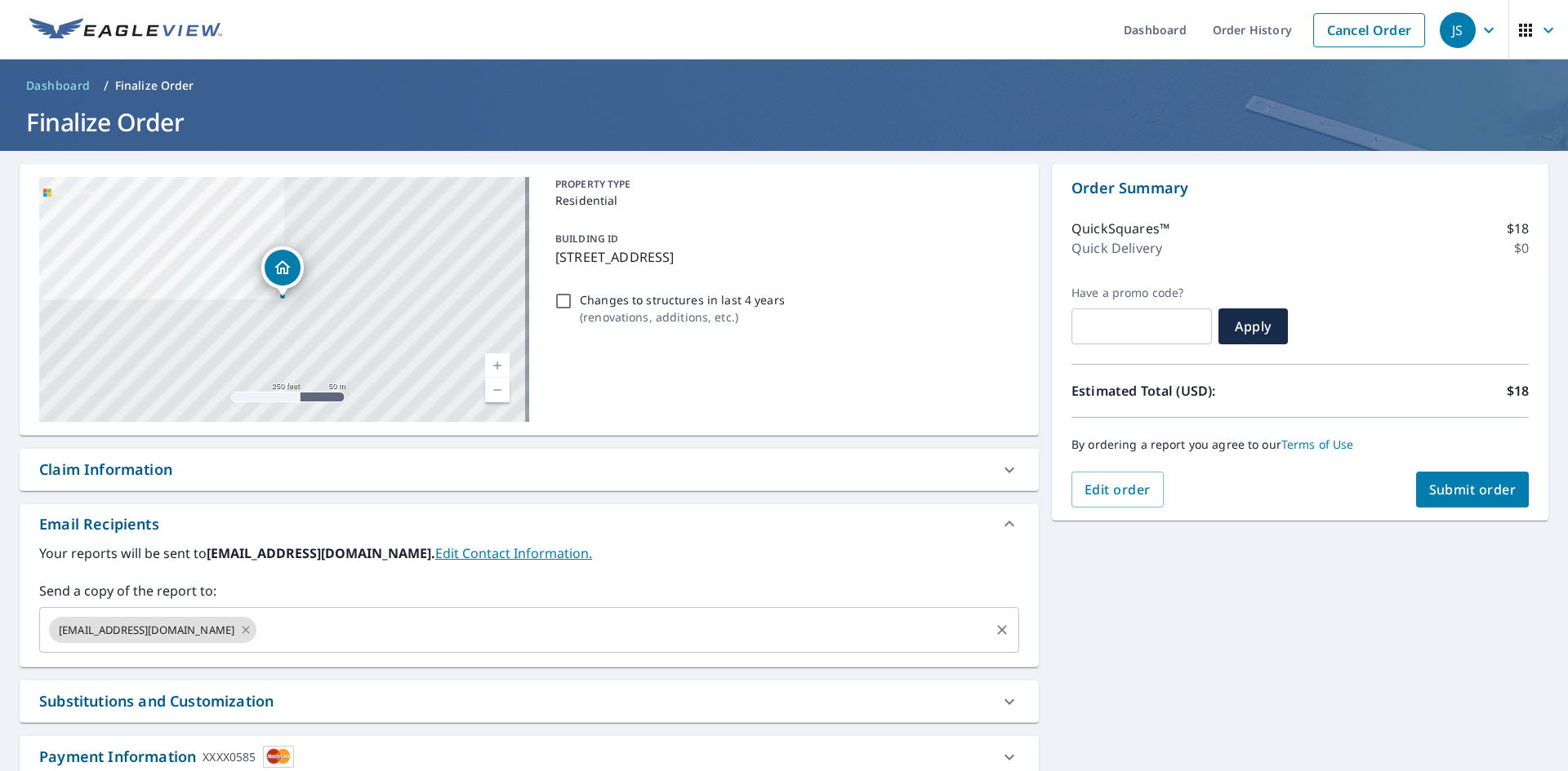
click at [243, 633] on icon at bounding box center [247, 630] width 8 height 8
checkbox input "true"
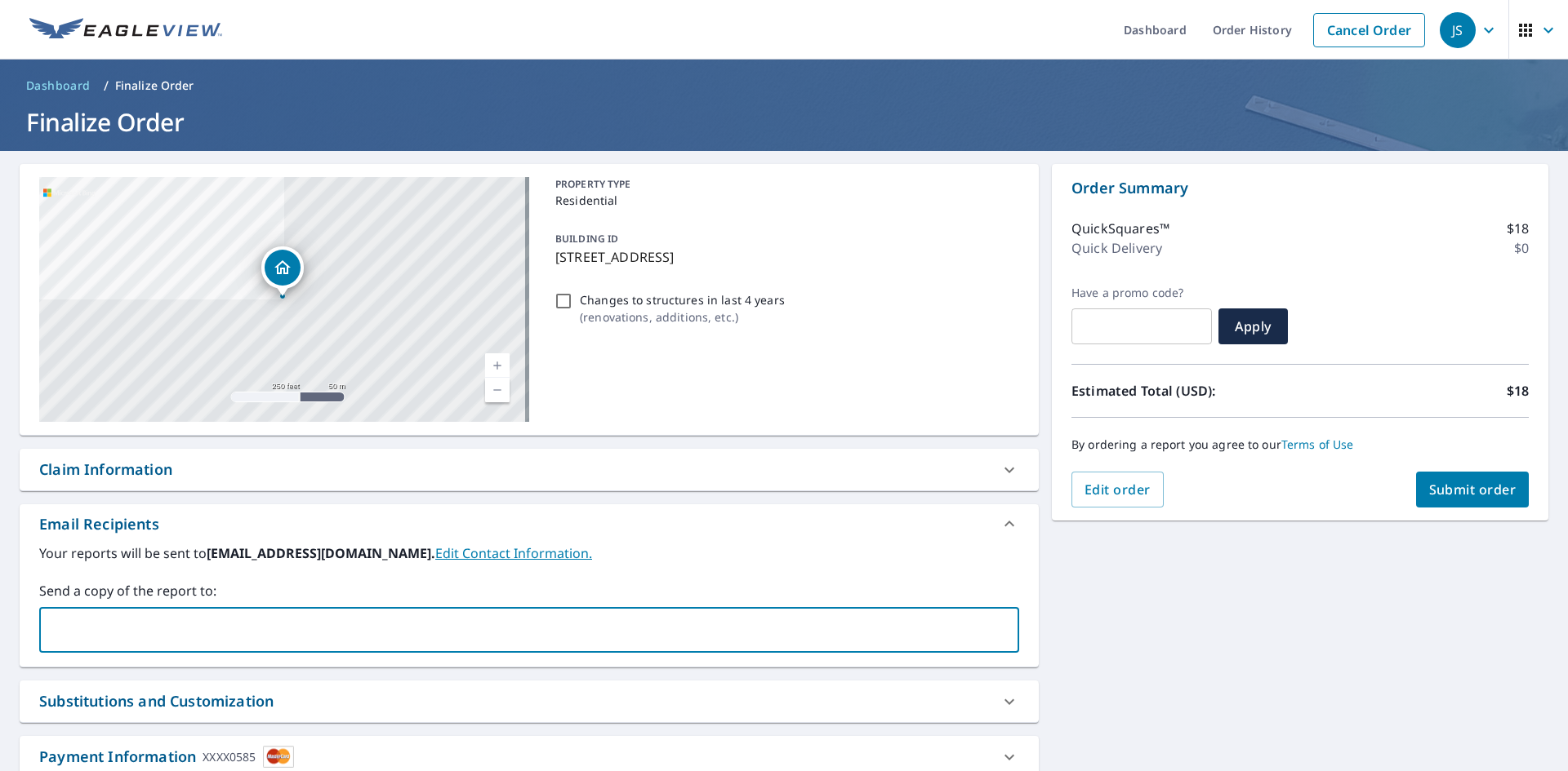
click at [242, 628] on input "text" at bounding box center [517, 630] width 940 height 31
type input "[EMAIL_ADDRESS][DOMAIN_NAME]"
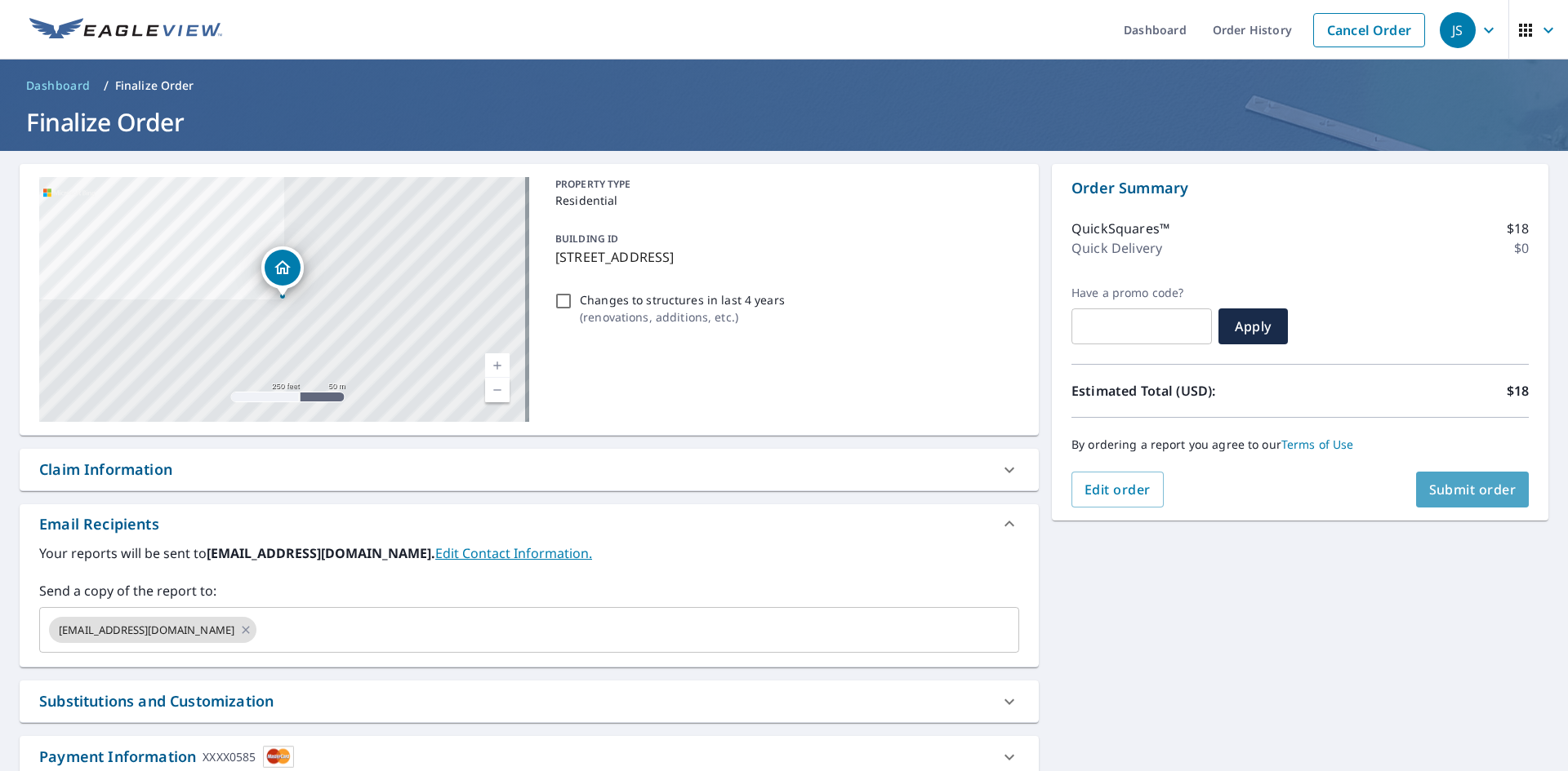
click at [1482, 490] on span "Submit order" at bounding box center [1473, 489] width 87 height 17
checkbox input "true"
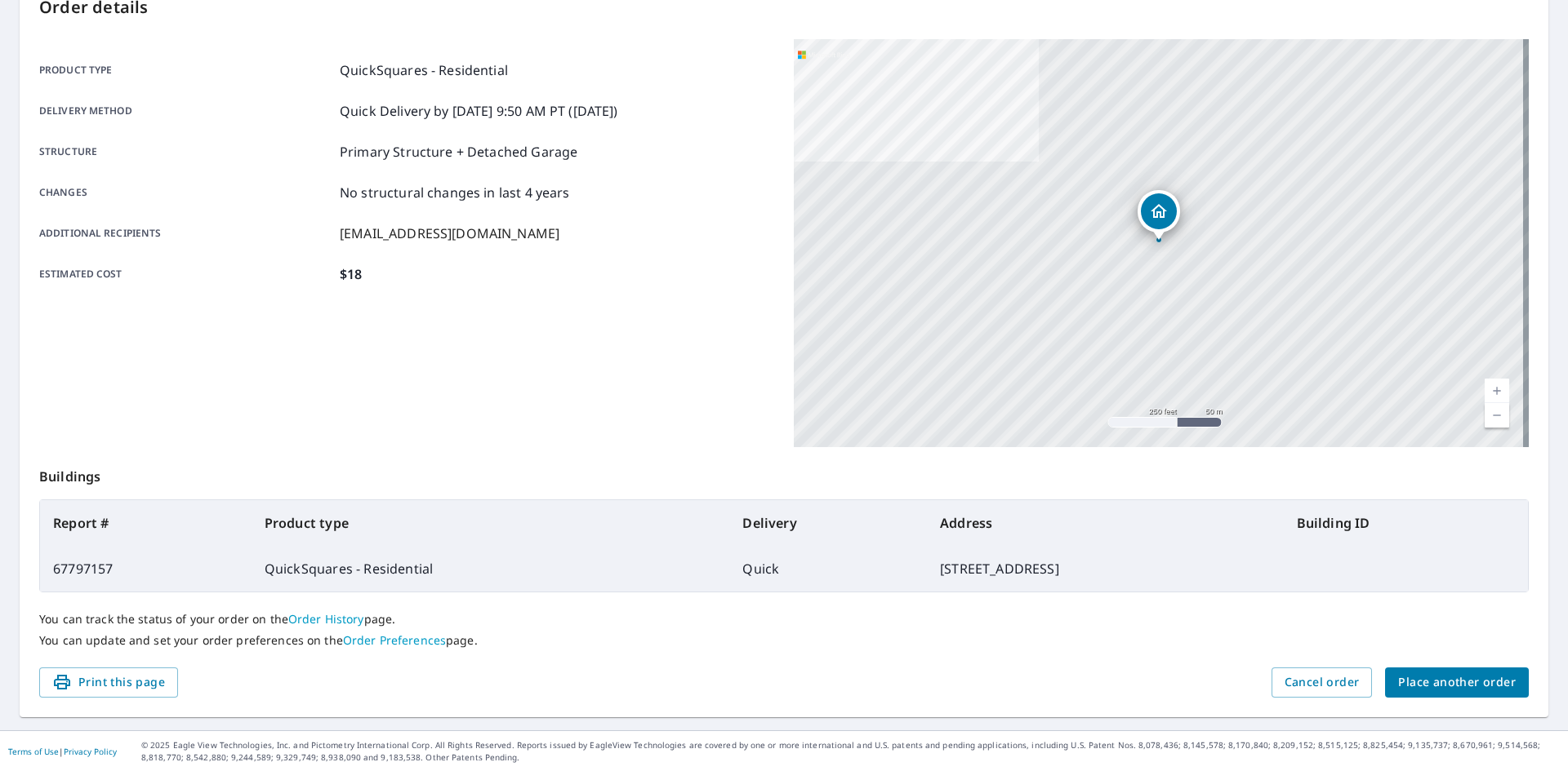
scroll to position [189, 0]
click at [1469, 686] on span "Place another order" at bounding box center [1456, 682] width 118 height 20
